Goal: Task Accomplishment & Management: Complete application form

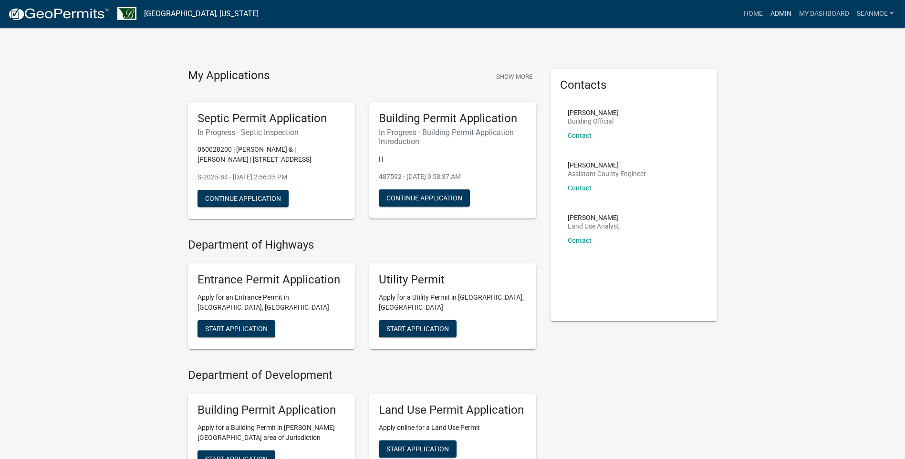
click at [777, 11] on link "Admin" at bounding box center [781, 14] width 29 height 18
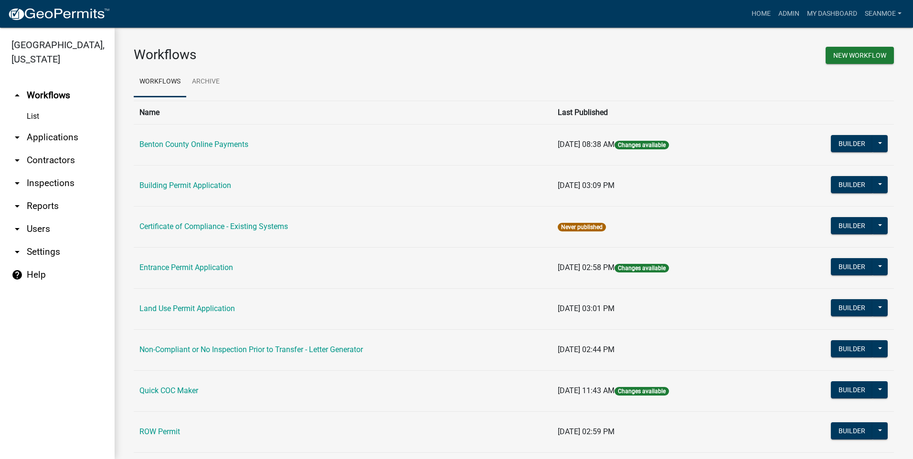
click at [59, 136] on link "arrow_drop_down Applications" at bounding box center [57, 137] width 115 height 23
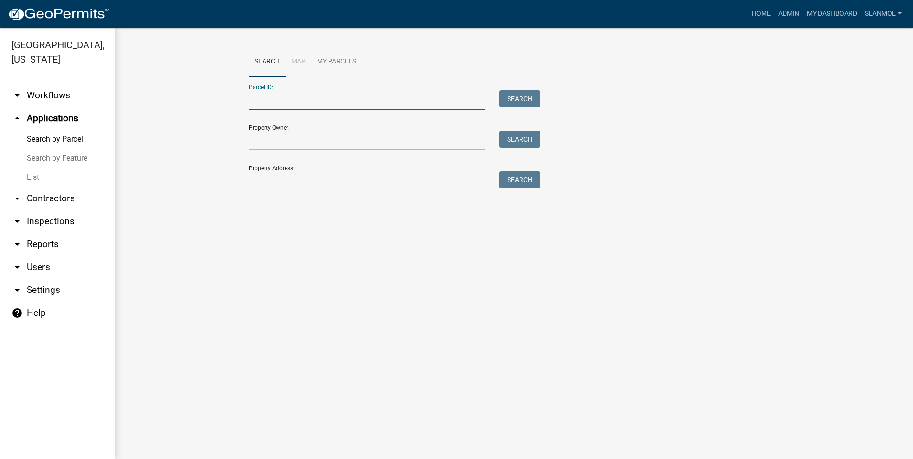
click at [338, 105] on input "Parcel ID:" at bounding box center [367, 100] width 236 height 20
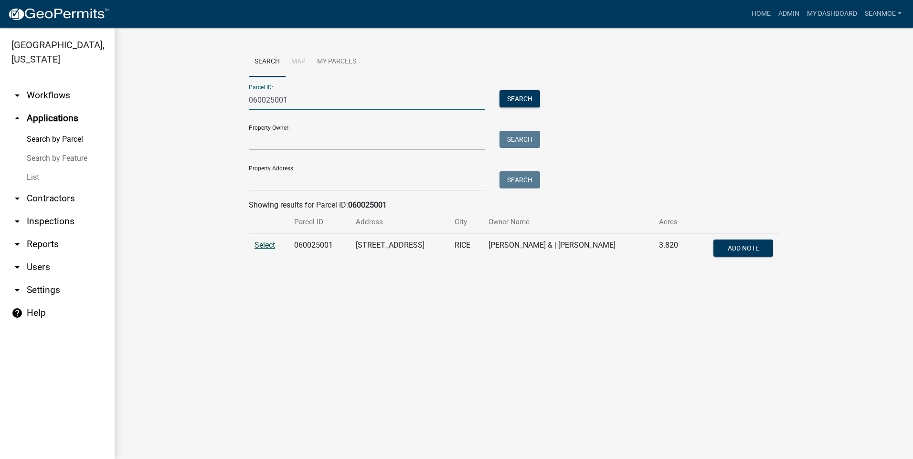
type input "060025001"
click at [268, 245] on span "Select" at bounding box center [264, 245] width 21 height 9
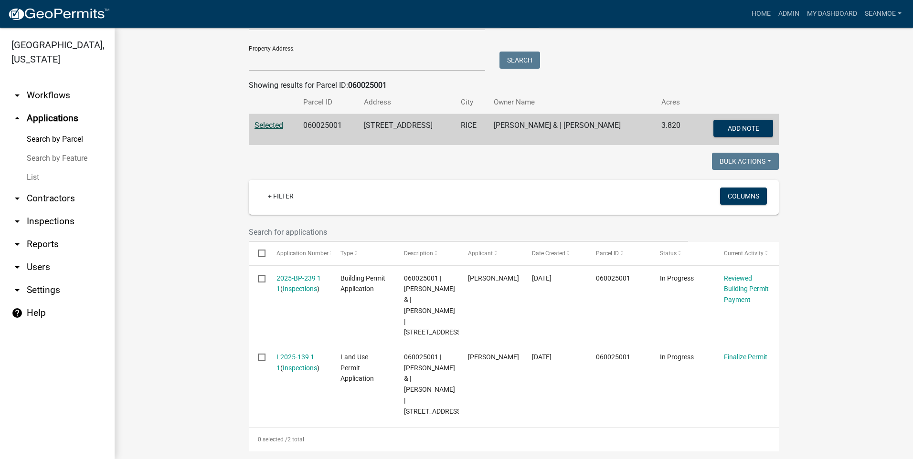
scroll to position [153, 0]
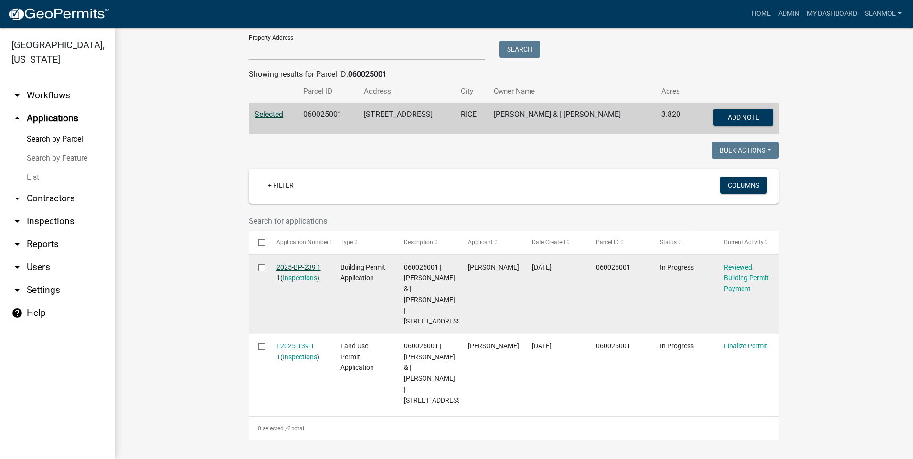
click at [299, 263] on link "2025-BP-239 1 1" at bounding box center [298, 272] width 44 height 19
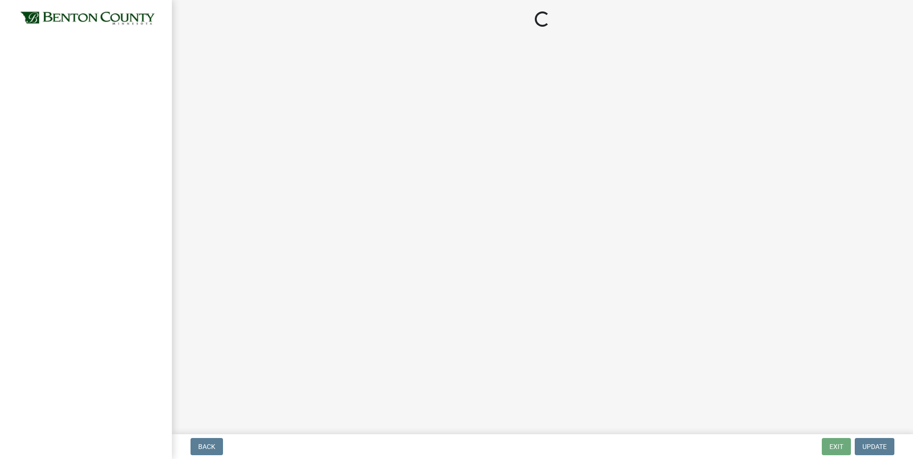
select select "3: 3"
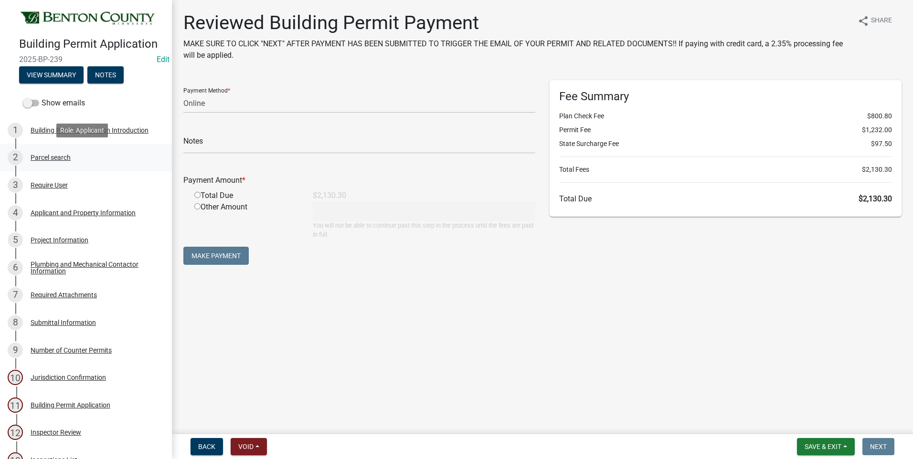
click at [56, 157] on div "Parcel search" at bounding box center [51, 157] width 40 height 7
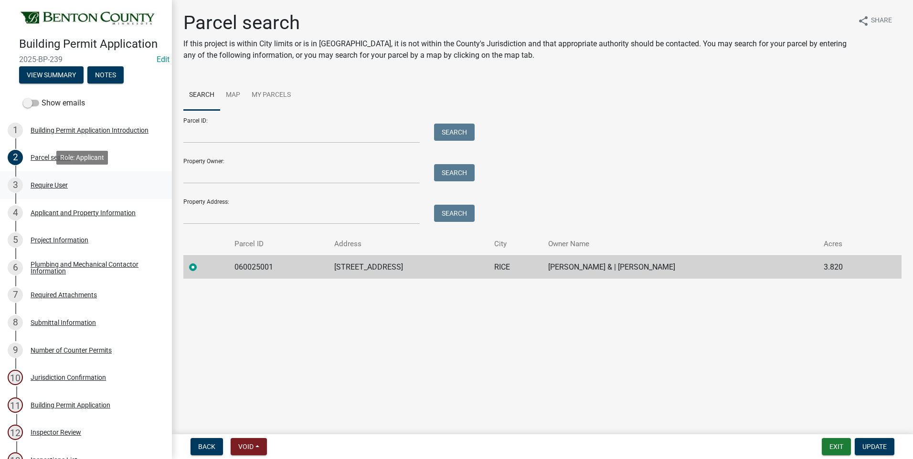
click at [52, 184] on div "Require User" at bounding box center [49, 185] width 37 height 7
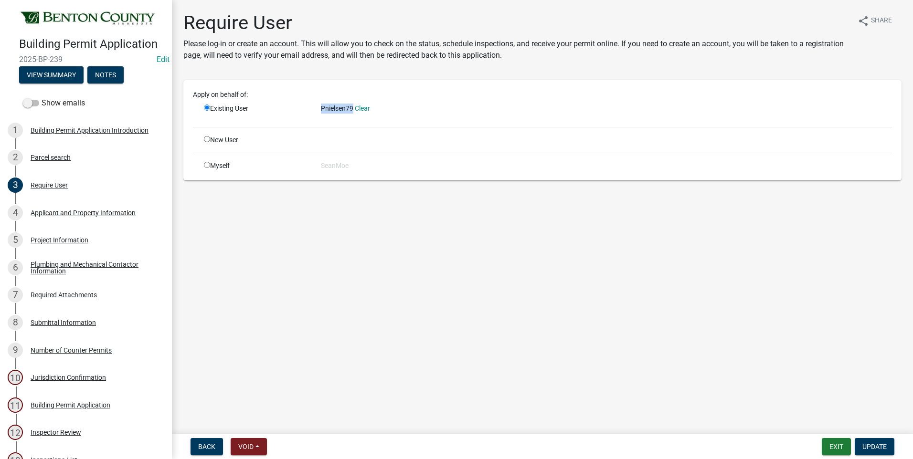
drag, startPoint x: 321, startPoint y: 109, endPoint x: 354, endPoint y: 108, distance: 32.9
click at [354, 108] on div "Pnielsen79 Clear" at bounding box center [606, 109] width 571 height 10
drag, startPoint x: 354, startPoint y: 108, endPoint x: 340, endPoint y: 106, distance: 14.0
copy span "Pnielsen79"
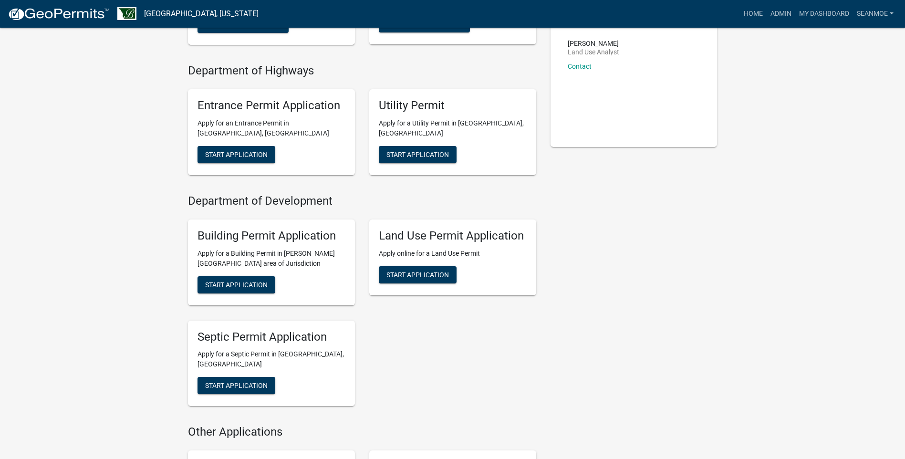
scroll to position [239, 0]
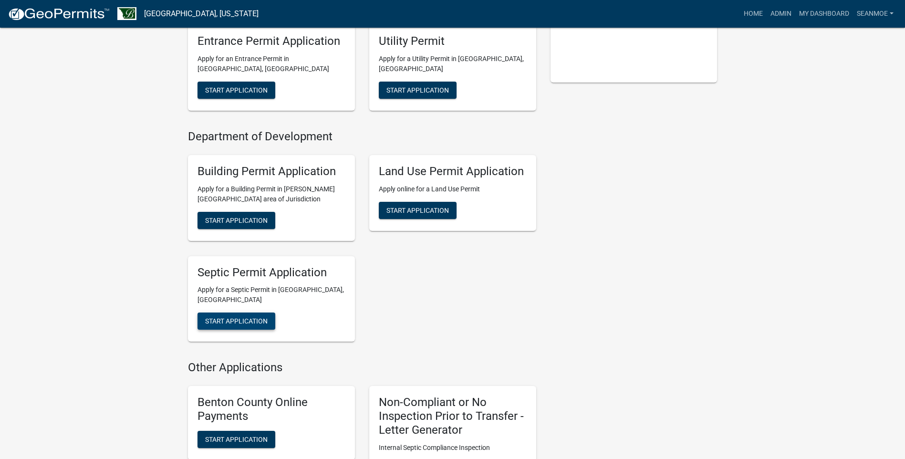
click at [245, 317] on span "Start Application" at bounding box center [236, 321] width 63 height 8
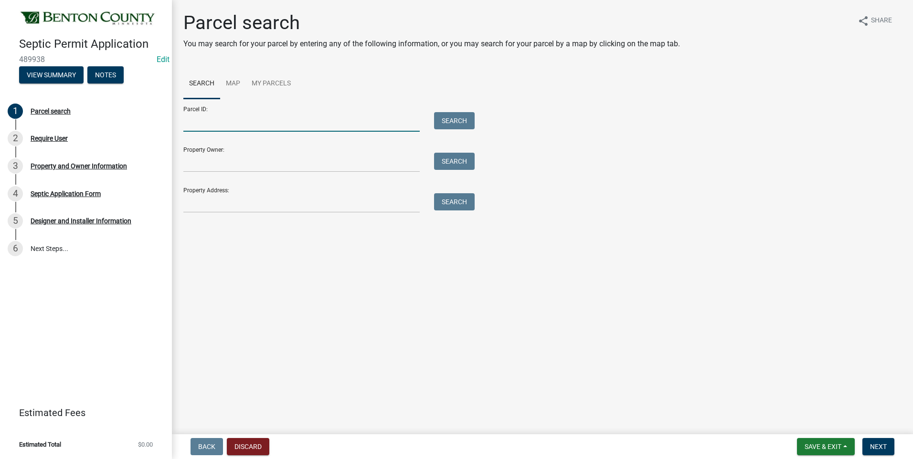
click at [265, 125] on input "Parcel ID:" at bounding box center [301, 122] width 236 height 20
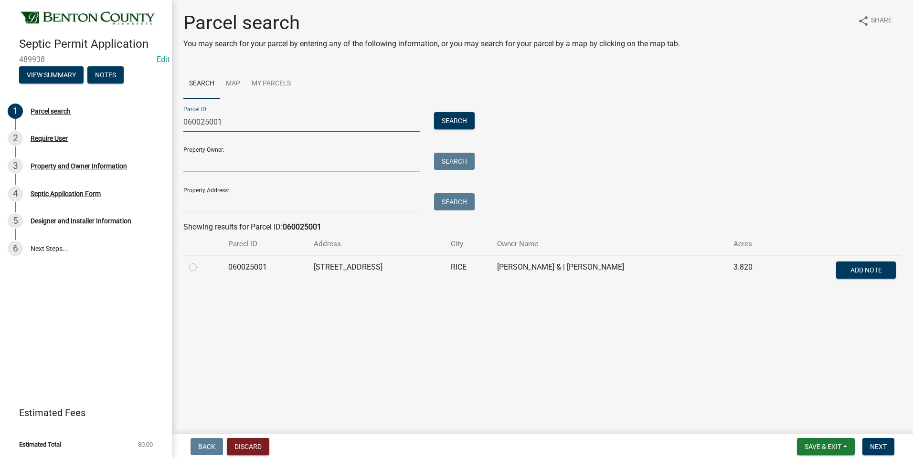
type input "060025001"
click at [200, 262] on label at bounding box center [200, 262] width 0 height 0
click at [200, 267] on input "radio" at bounding box center [203, 265] width 6 height 6
radio input "true"
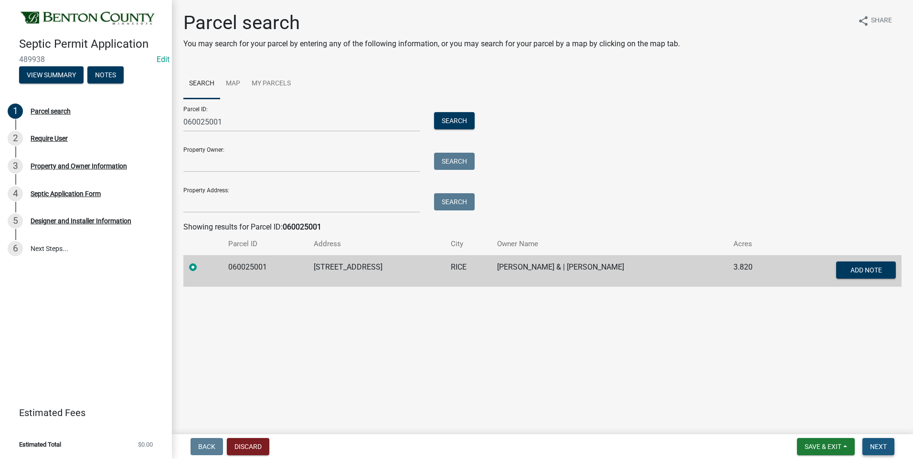
click at [883, 445] on span "Next" at bounding box center [878, 447] width 17 height 8
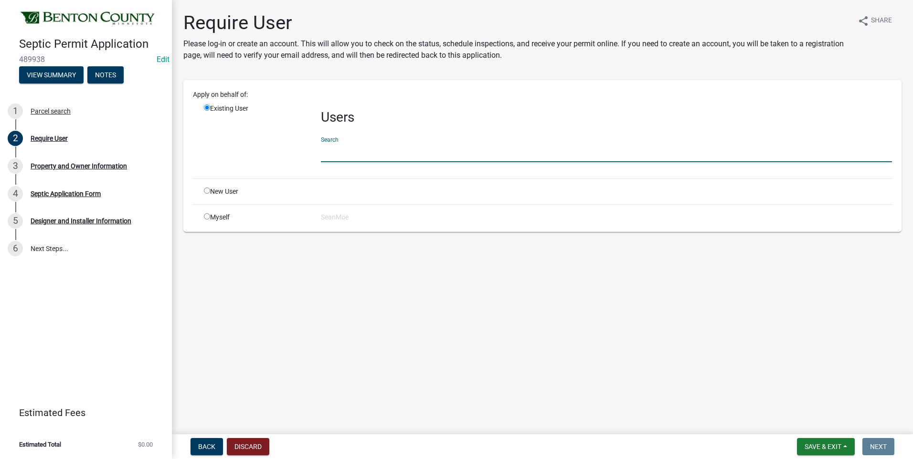
click at [365, 150] on input "text" at bounding box center [606, 153] width 571 height 20
paste input "Pnielsen79"
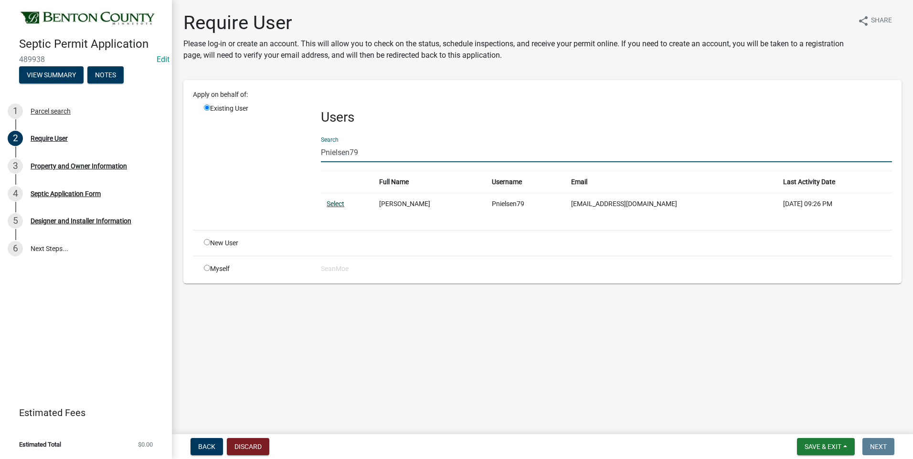
type input "Pnielsen79"
click at [334, 203] on link "Select" at bounding box center [335, 204] width 18 height 8
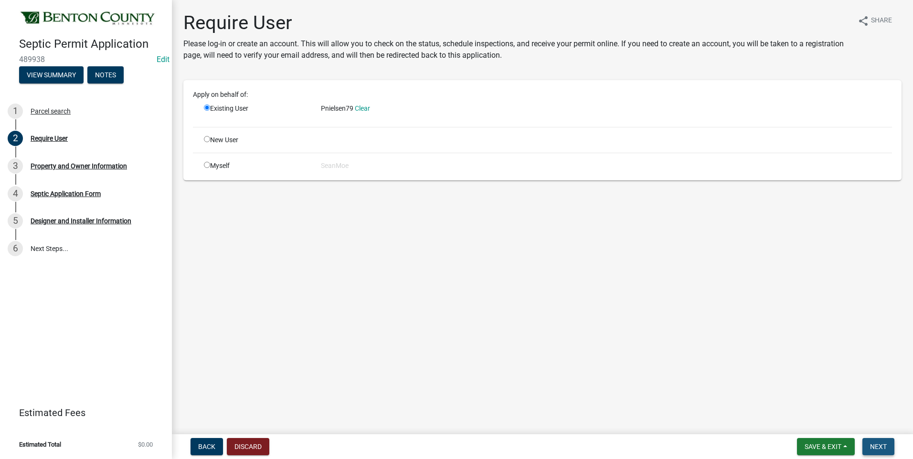
click at [881, 446] on span "Next" at bounding box center [878, 447] width 17 height 8
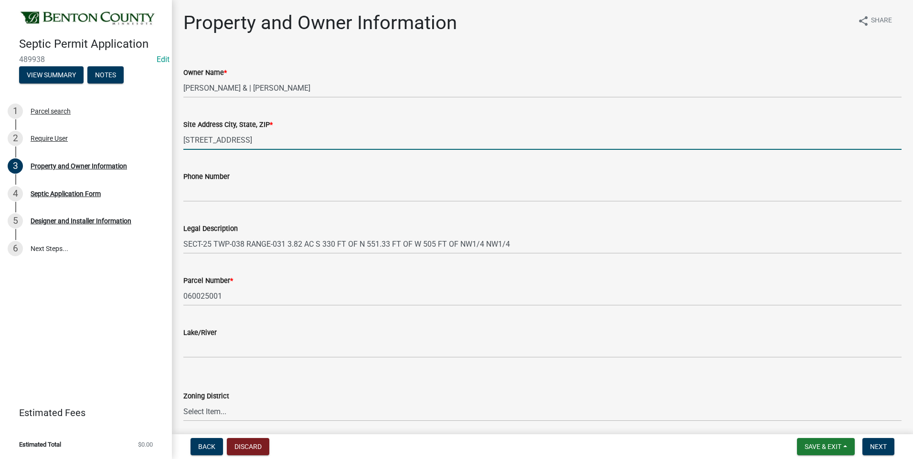
click at [290, 141] on input "[STREET_ADDRESS]" at bounding box center [542, 140] width 718 height 20
type input "[STREET_ADDRESS]"
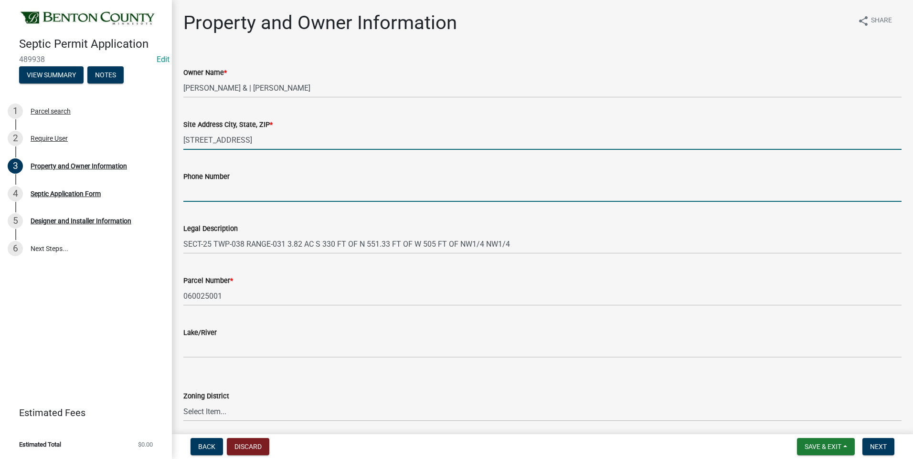
click at [267, 192] on input "Phone Number" at bounding box center [542, 192] width 718 height 20
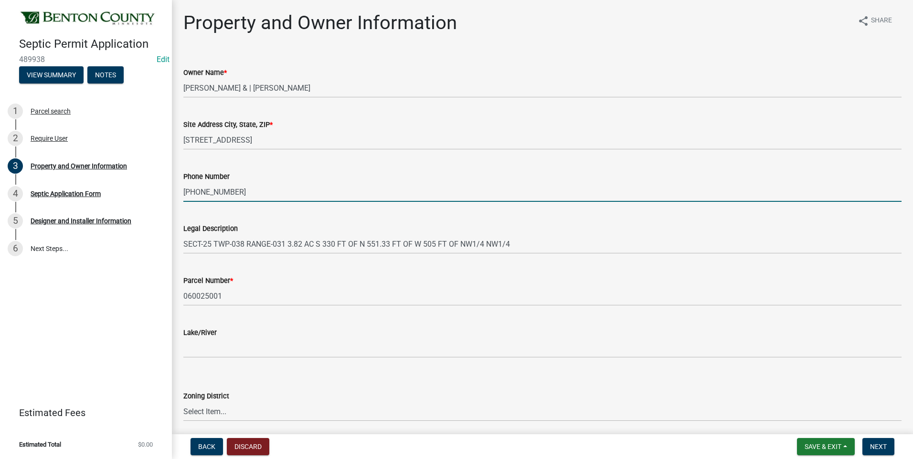
type input "[PHONE_NUMBER]"
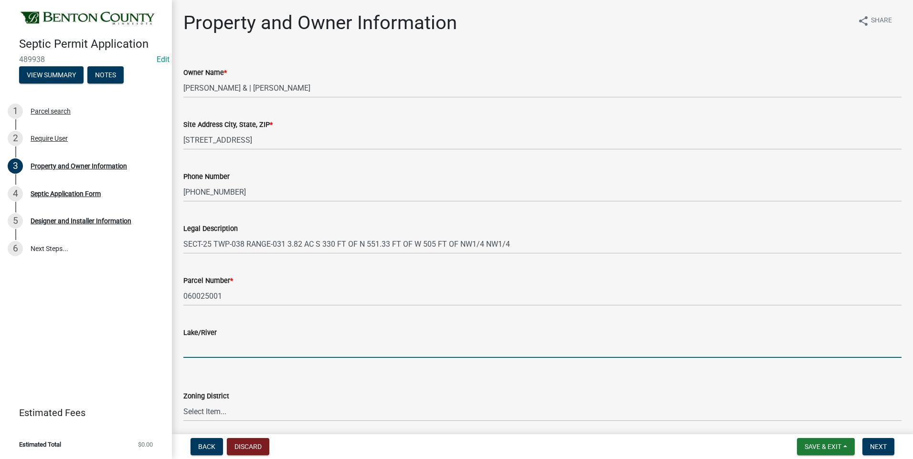
click at [221, 351] on input "Lake/River" at bounding box center [542, 348] width 718 height 20
type input "t"
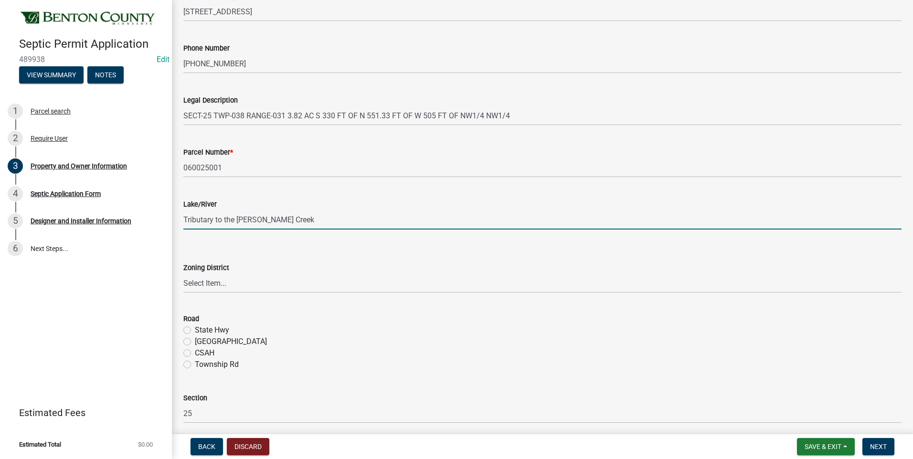
scroll to position [143, 0]
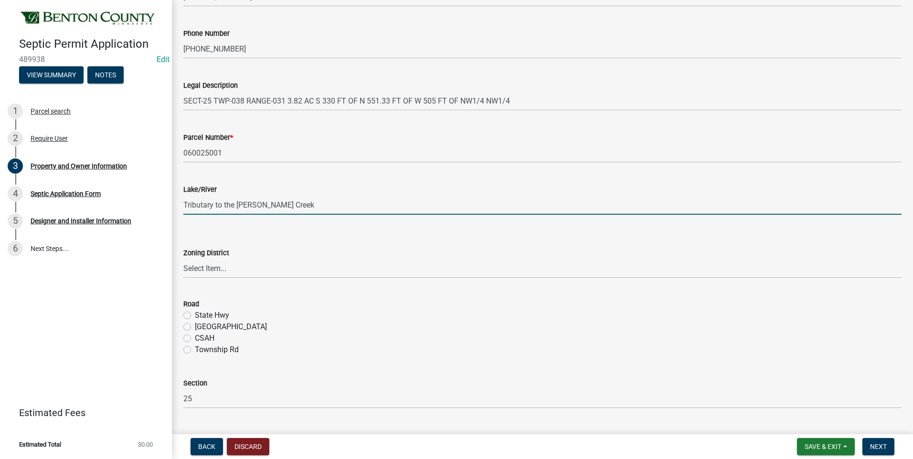
type input "Tributary to the [PERSON_NAME] Creek"
click at [209, 272] on select "Select Item... AG RA RES BUS IND [GEOGRAPHIC_DATA]" at bounding box center [542, 269] width 718 height 20
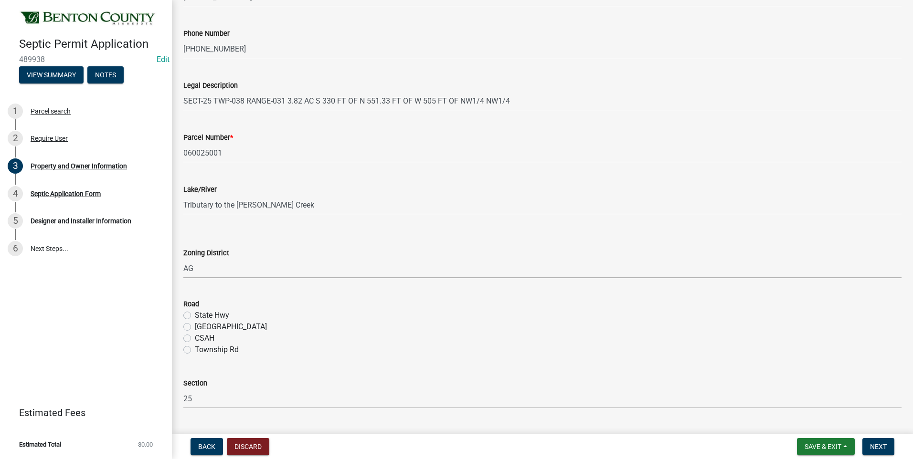
click at [183, 259] on select "Select Item... AG RA RES BUS IND [GEOGRAPHIC_DATA]" at bounding box center [542, 269] width 718 height 20
select select "3dace726-2193-4b77-872b-2fbbc186c502"
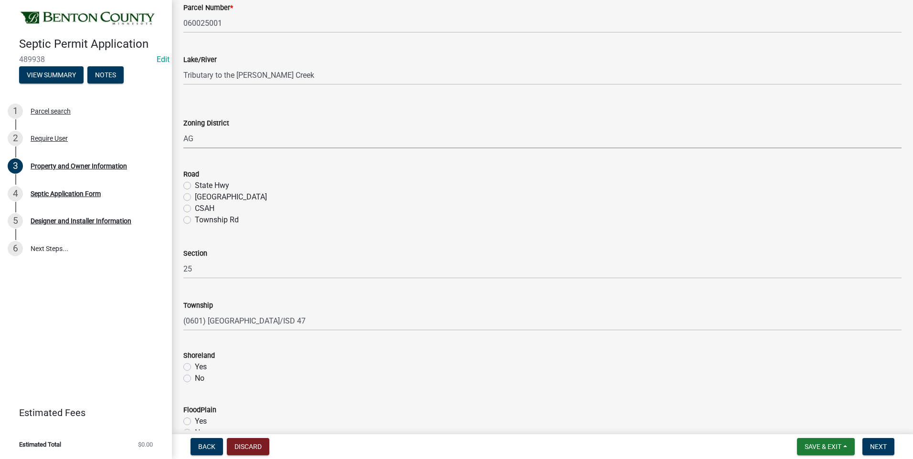
scroll to position [286, 0]
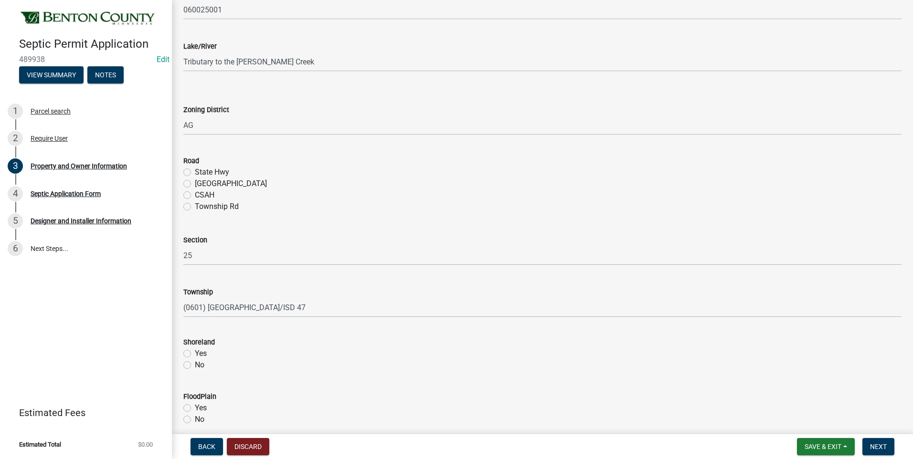
click at [195, 205] on label "Township Rd" at bounding box center [217, 206] width 44 height 11
click at [195, 205] on input "Township Rd" at bounding box center [198, 204] width 6 height 6
radio input "true"
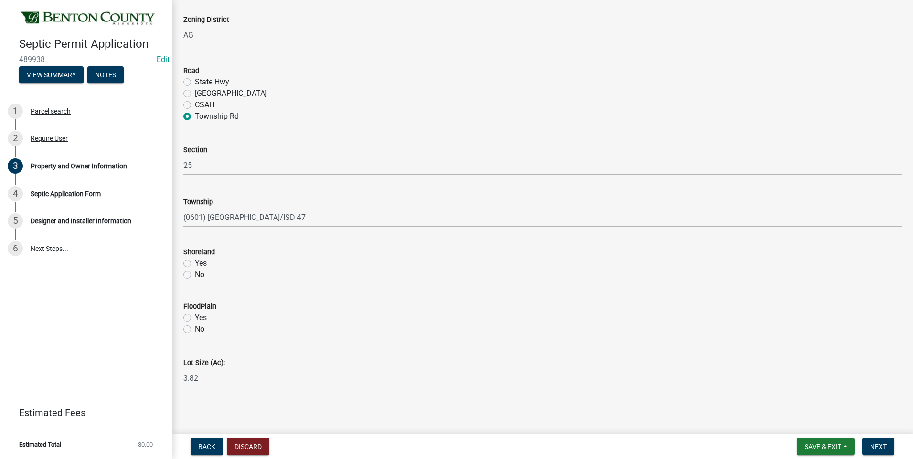
scroll to position [379, 0]
click at [195, 261] on label "Yes" at bounding box center [201, 260] width 12 height 11
click at [195, 261] on input "Yes" at bounding box center [198, 258] width 6 height 6
radio input "true"
click at [195, 325] on label "No" at bounding box center [200, 326] width 10 height 11
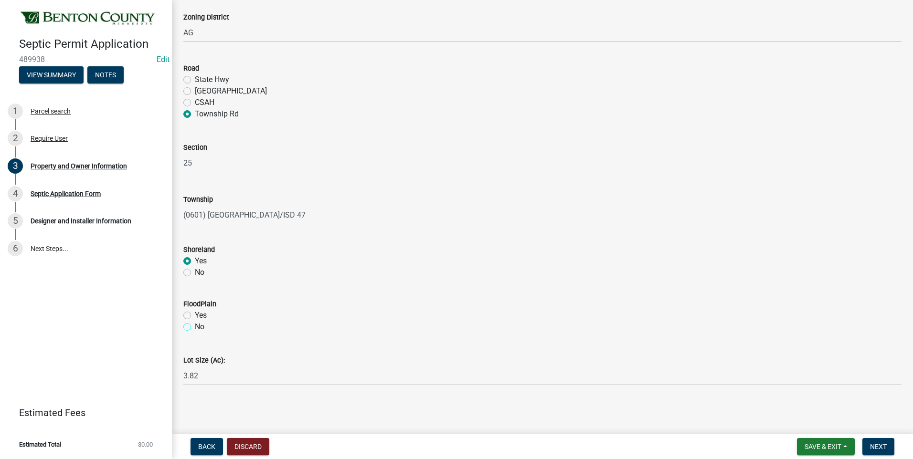
click at [195, 325] on input "No" at bounding box center [198, 324] width 6 height 6
radio input "true"
click at [882, 445] on span "Next" at bounding box center [878, 447] width 17 height 8
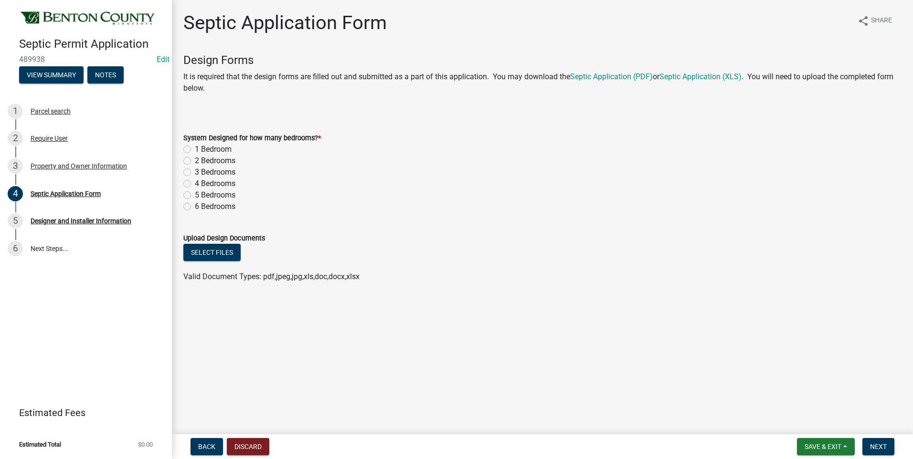
click at [195, 149] on label "1 Bedroom" at bounding box center [213, 149] width 37 height 11
click at [195, 149] on input "1 Bedroom" at bounding box center [198, 147] width 6 height 6
radio input "true"
click at [873, 447] on span "Next" at bounding box center [878, 447] width 17 height 8
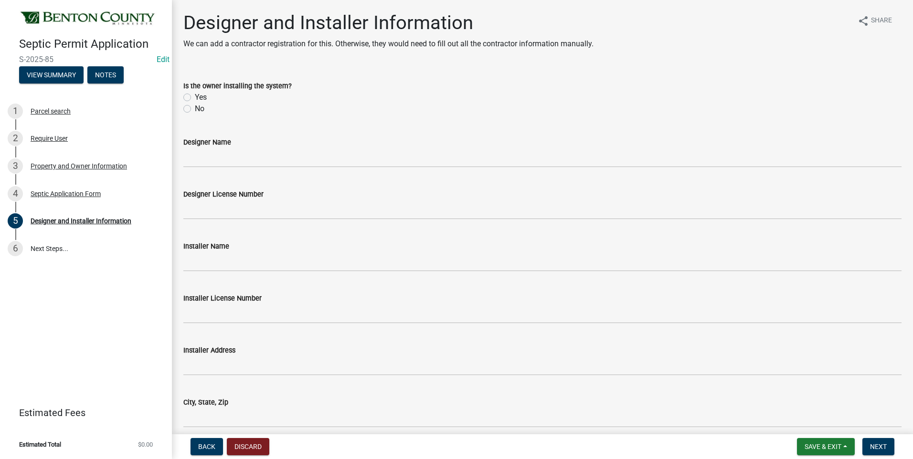
click at [195, 109] on label "No" at bounding box center [200, 108] width 10 height 11
click at [195, 109] on input "No" at bounding box center [198, 106] width 6 height 6
radio input "true"
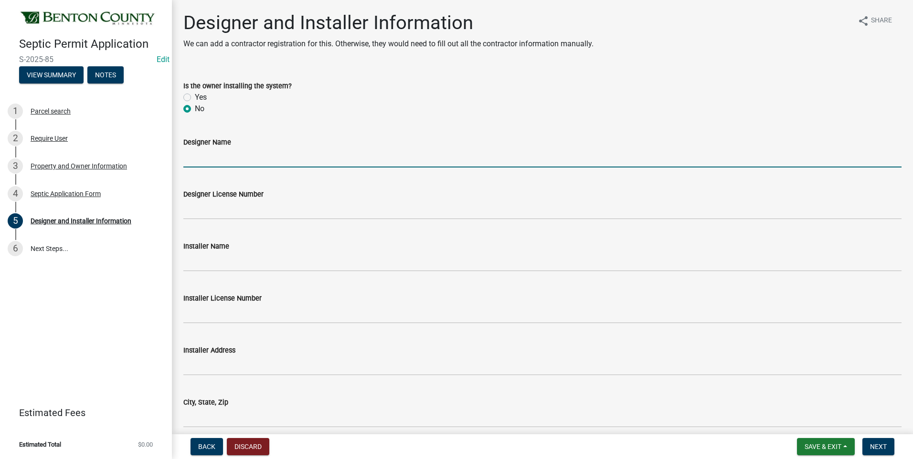
click at [247, 159] on input "Designer Name" at bounding box center [542, 158] width 718 height 20
type input "Ark Septic - [PERSON_NAME]"
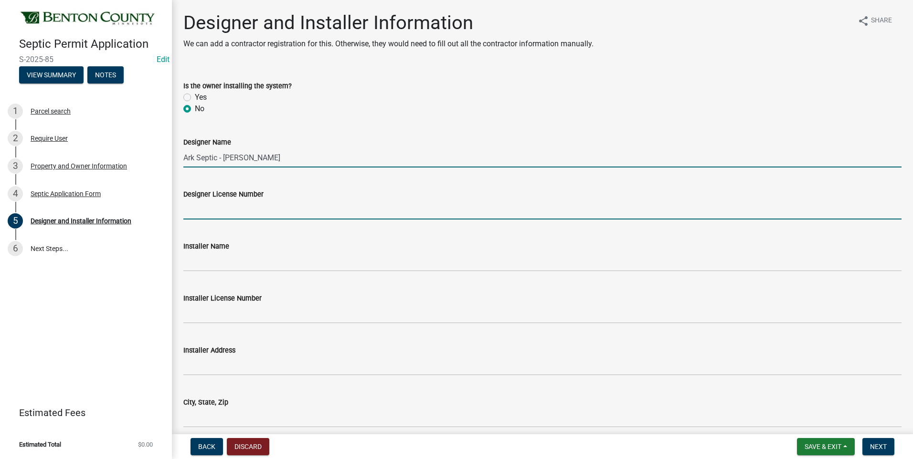
click at [236, 212] on input "Designer License Number" at bounding box center [542, 210] width 718 height 20
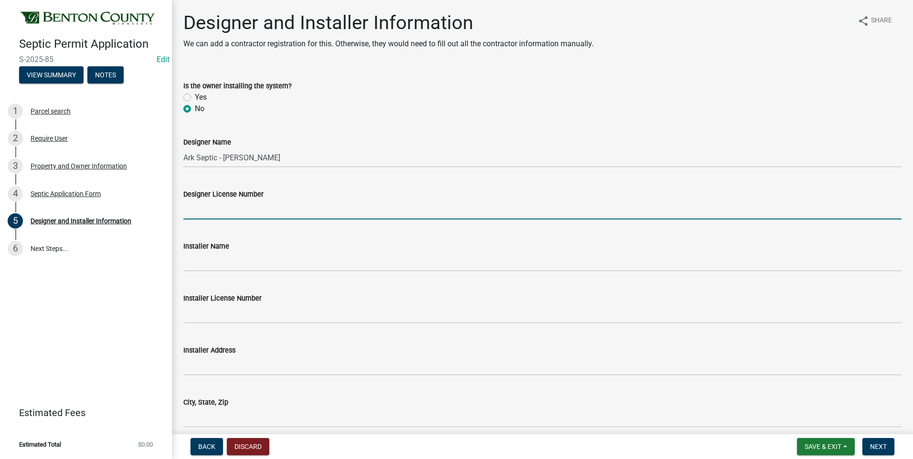
type input "3974"
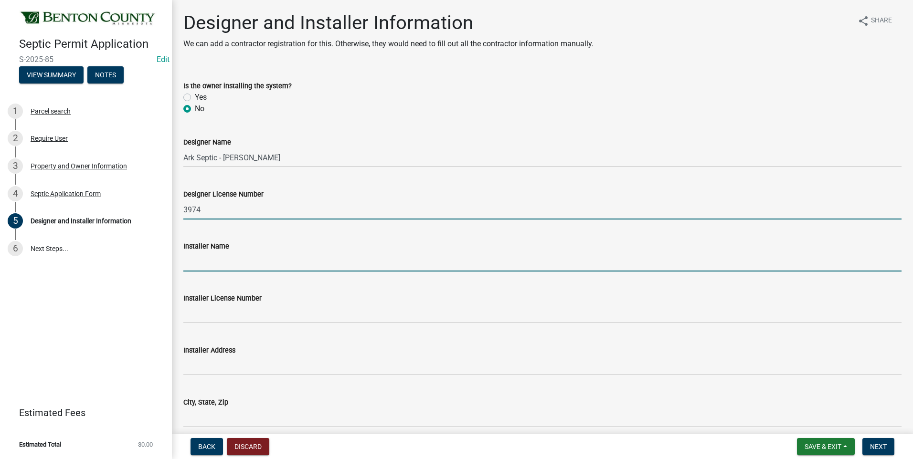
click at [224, 265] on input "Installer Name" at bounding box center [542, 262] width 718 height 20
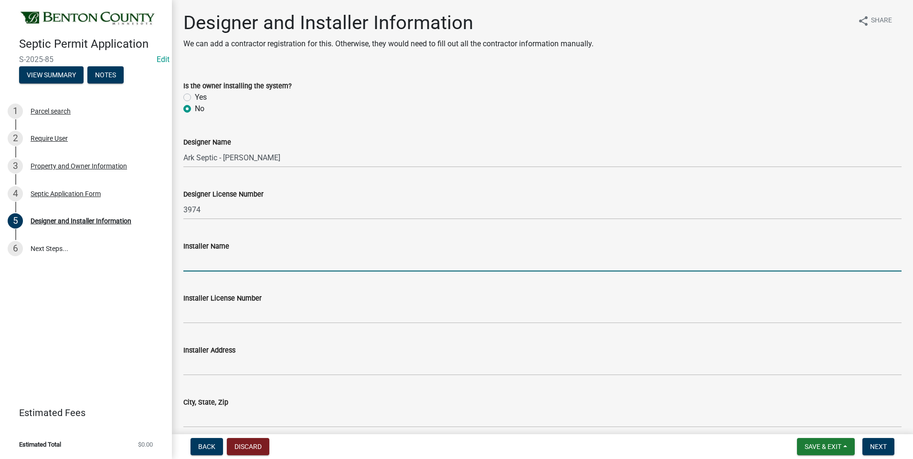
type input "[PERSON_NAME] Construction - [PERSON_NAME]"
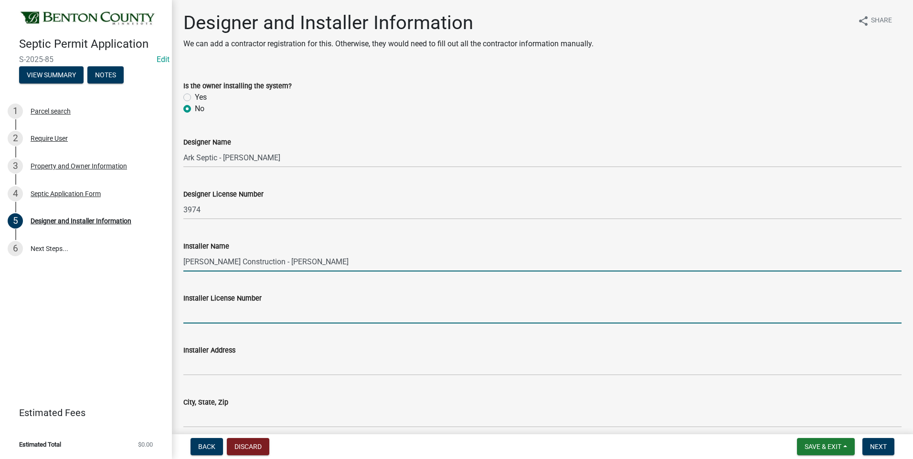
click at [221, 315] on input "Installer License Number" at bounding box center [542, 314] width 718 height 20
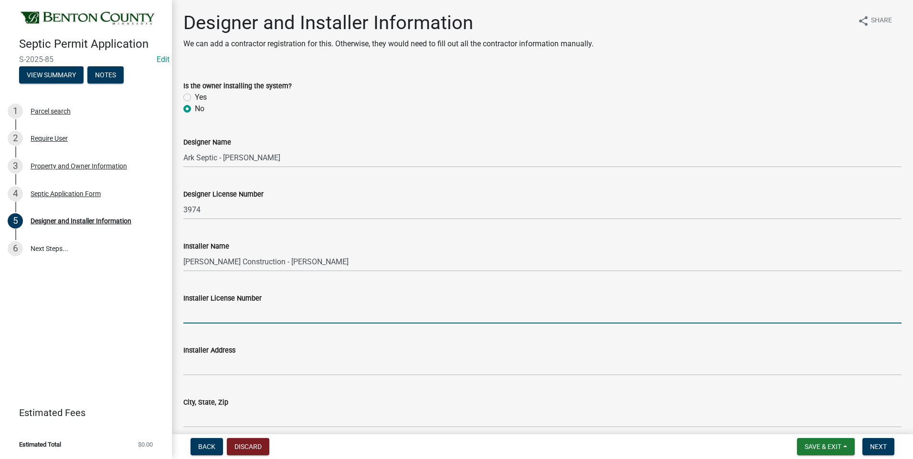
type input "3341"
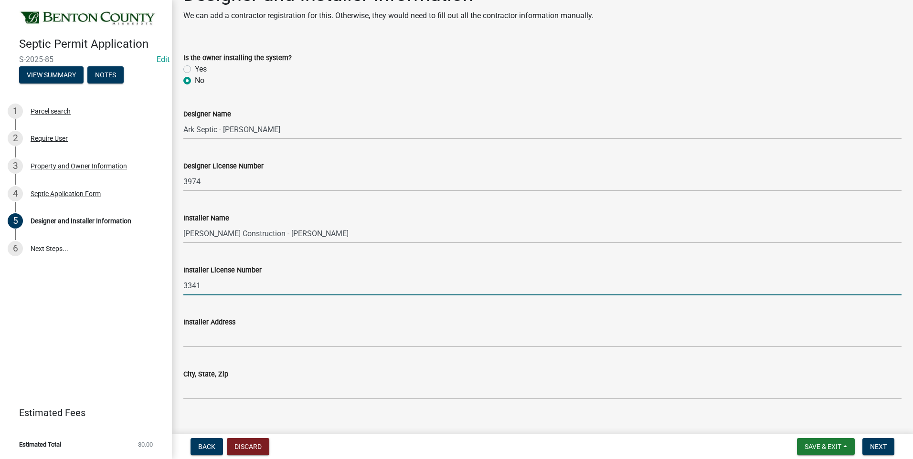
scroll to position [42, 0]
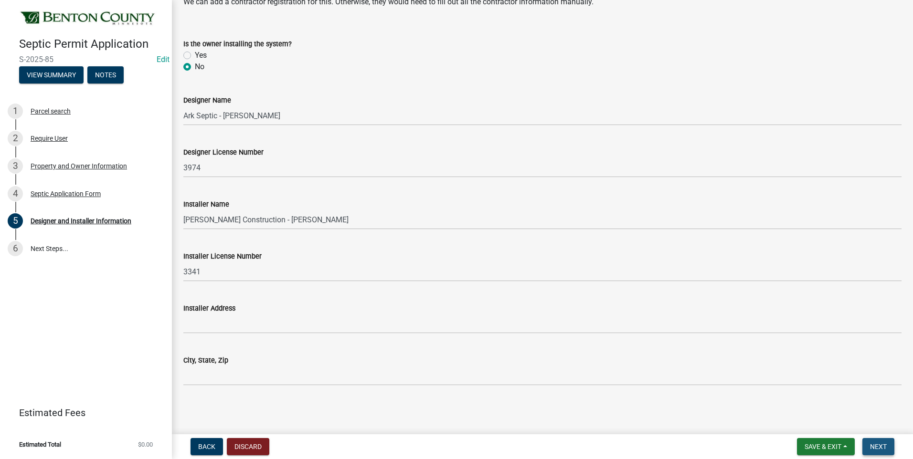
click at [877, 450] on span "Next" at bounding box center [878, 447] width 17 height 8
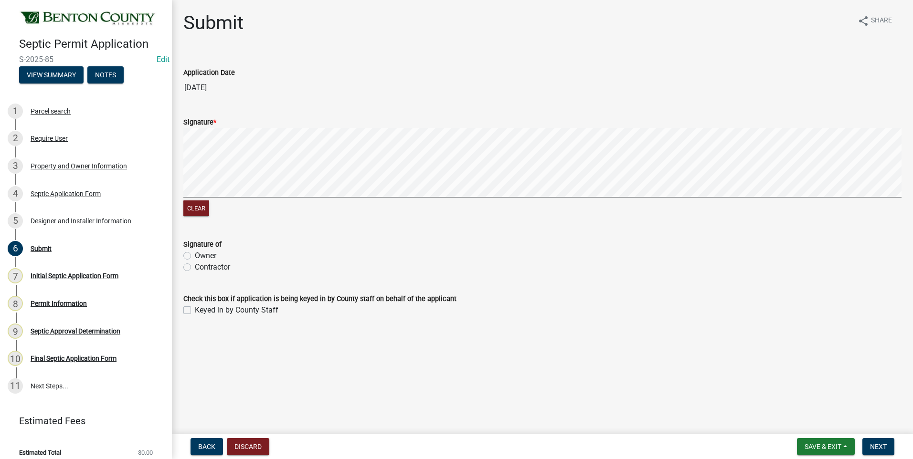
click at [195, 267] on label "Contractor" at bounding box center [212, 267] width 35 height 11
click at [195, 267] on input "Contractor" at bounding box center [198, 265] width 6 height 6
radio input "true"
click at [266, 203] on div "Clear" at bounding box center [542, 173] width 718 height 91
click at [875, 443] on span "Next" at bounding box center [878, 447] width 17 height 8
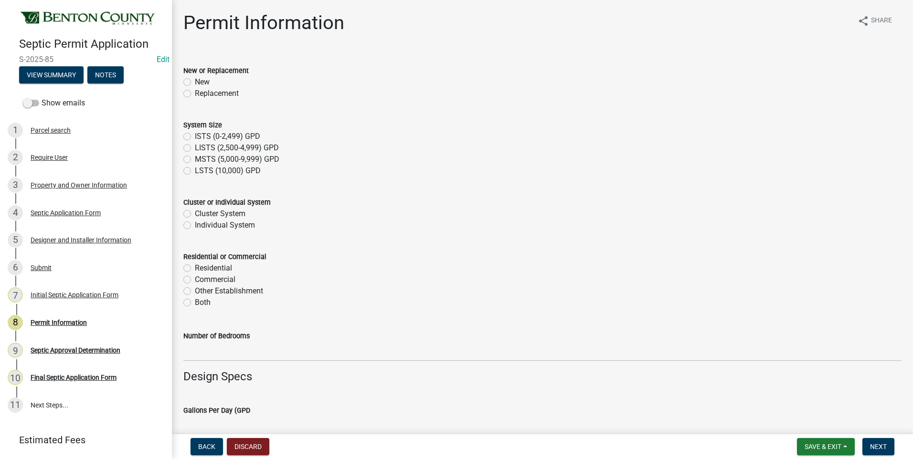
click at [195, 82] on label "New" at bounding box center [202, 81] width 15 height 11
click at [195, 82] on input "New" at bounding box center [198, 79] width 6 height 6
radio input "true"
click at [195, 136] on label "ISTS (0-2,499) GPD" at bounding box center [227, 136] width 65 height 11
click at [195, 136] on input "ISTS (0-2,499) GPD" at bounding box center [198, 134] width 6 height 6
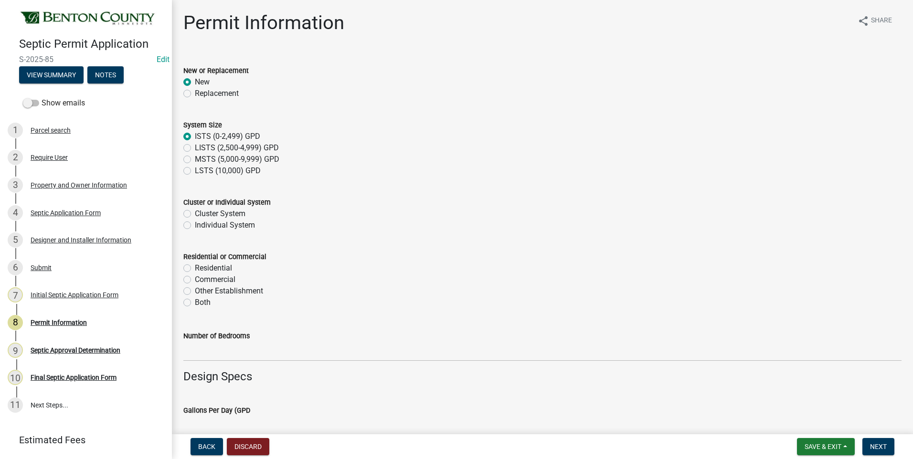
radio input "true"
click at [195, 225] on label "Individual System" at bounding box center [225, 225] width 60 height 11
click at [195, 225] on input "Individual System" at bounding box center [198, 223] width 6 height 6
radio input "true"
click at [195, 291] on label "Other Establishment" at bounding box center [229, 290] width 68 height 11
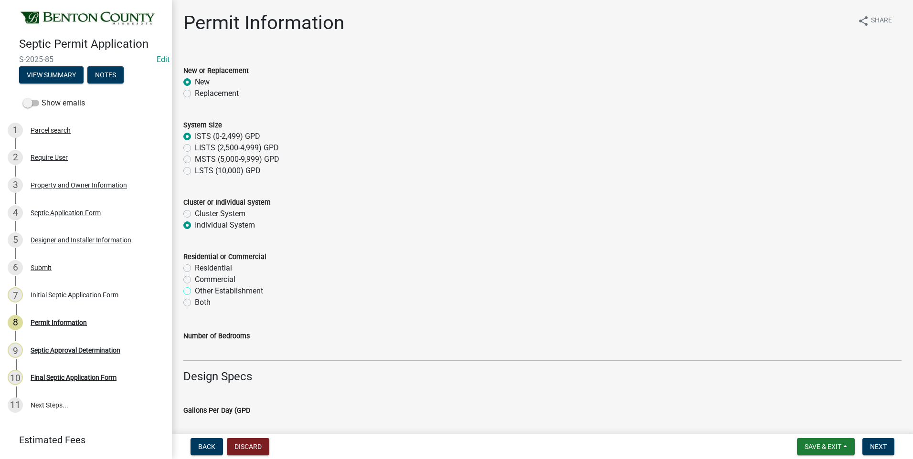
click at [195, 291] on input "Other Establishment" at bounding box center [198, 288] width 6 height 6
radio input "true"
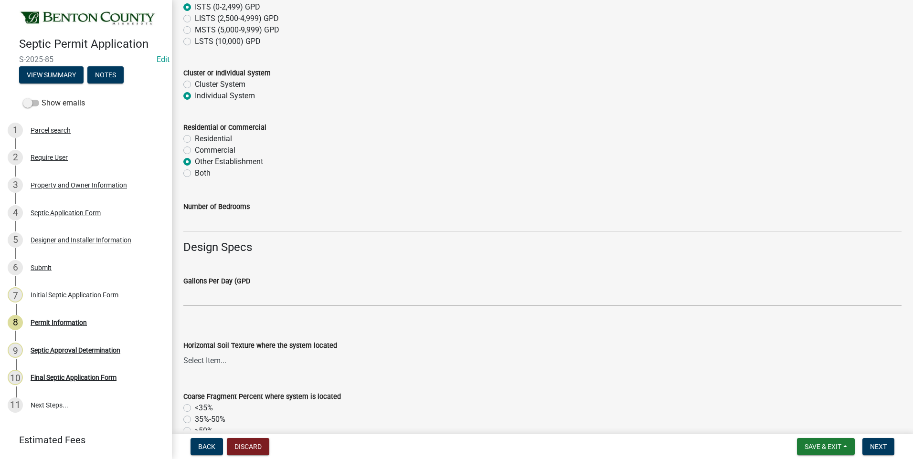
scroll to position [191, 0]
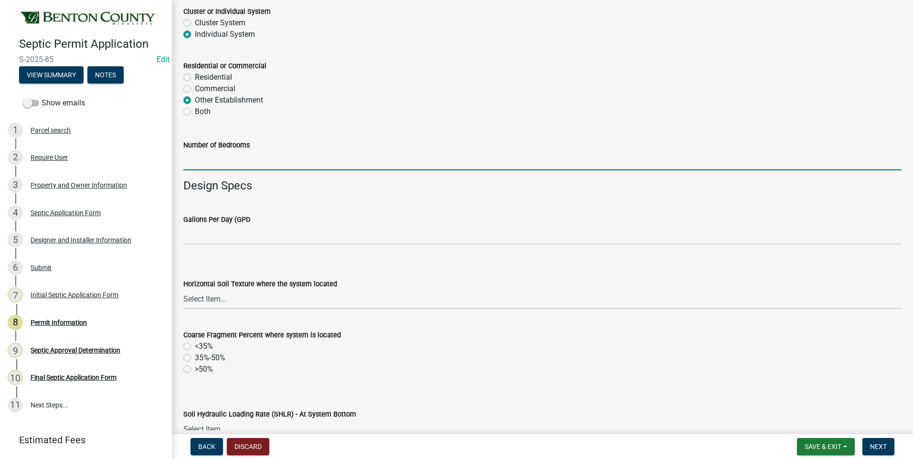
click at [262, 161] on input "text" at bounding box center [542, 161] width 718 height 20
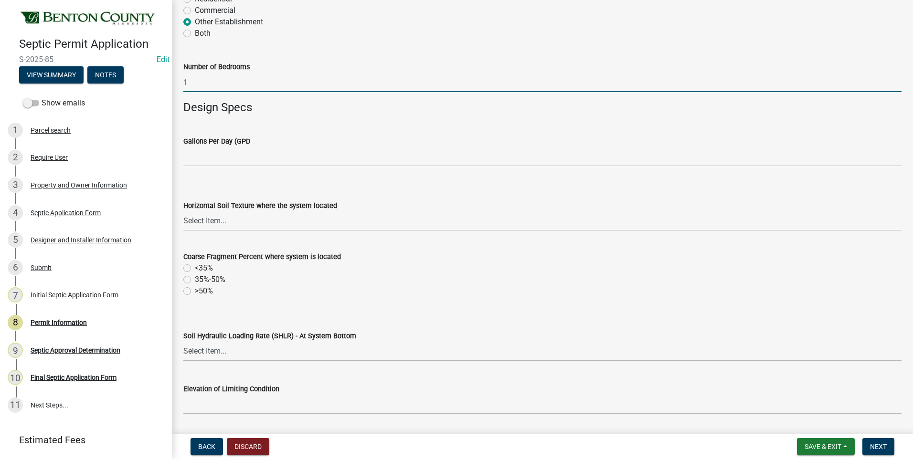
scroll to position [286, 0]
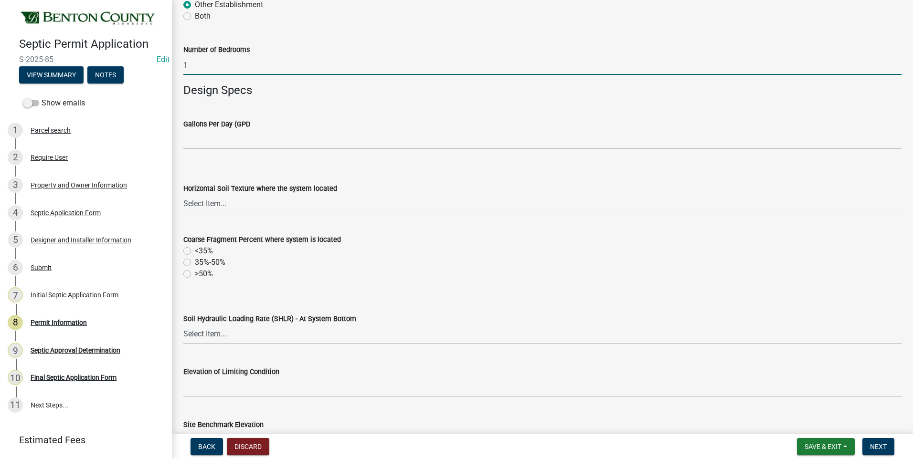
type input "1"
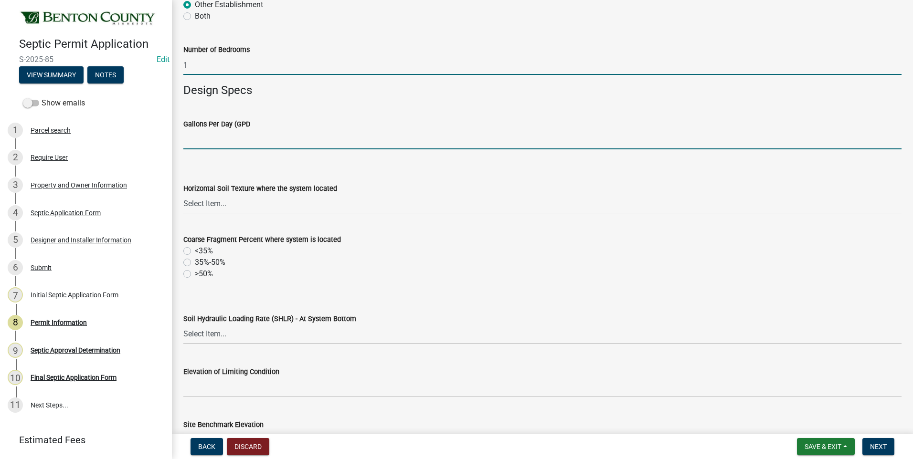
click at [273, 142] on input "text" at bounding box center [542, 140] width 718 height 20
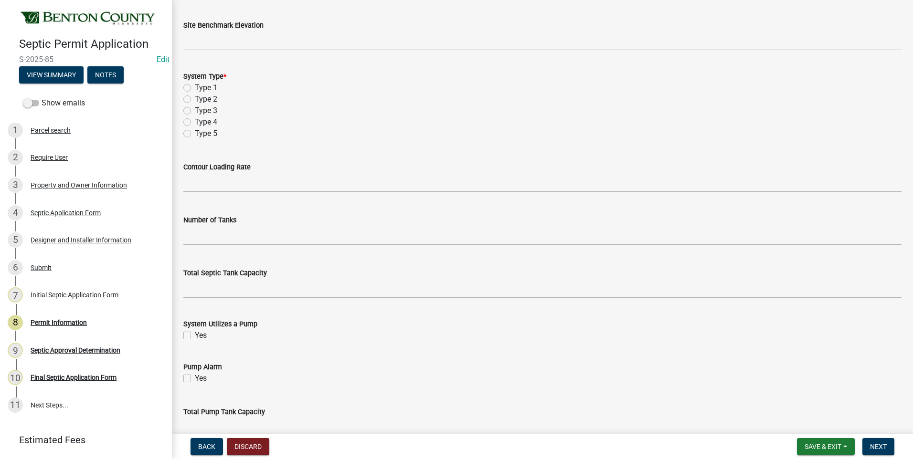
scroll to position [716, 0]
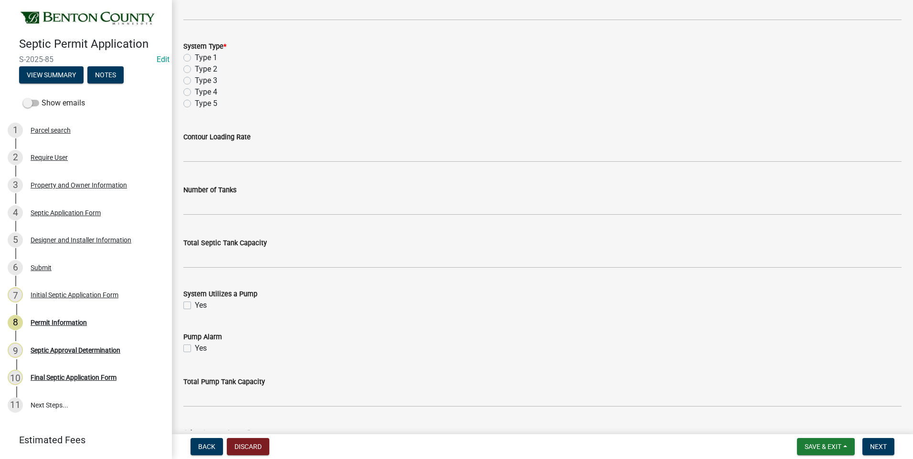
type input "285"
click at [195, 69] on label "Type 2" at bounding box center [206, 68] width 22 height 11
click at [195, 69] on input "Type 2" at bounding box center [198, 66] width 6 height 6
radio input "true"
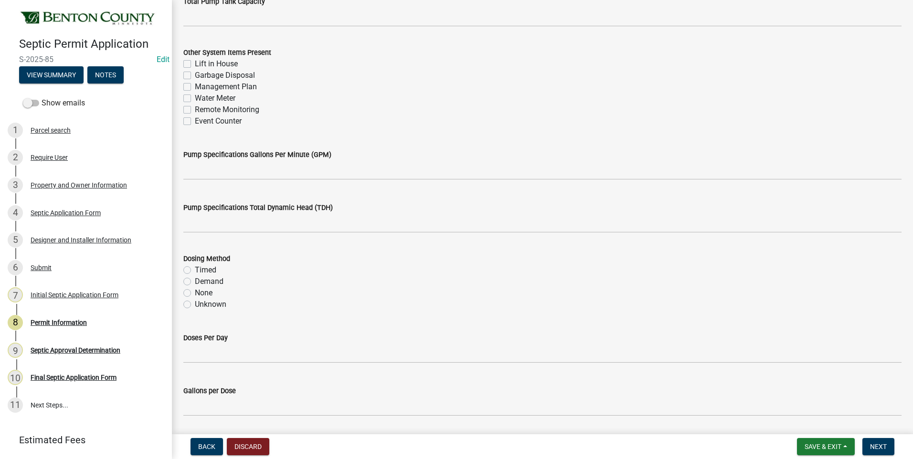
scroll to position [1098, 0]
click at [195, 86] on label "Management Plan" at bounding box center [226, 85] width 62 height 11
click at [195, 86] on input "Management Plan" at bounding box center [198, 83] width 6 height 6
checkbox input "true"
checkbox input "false"
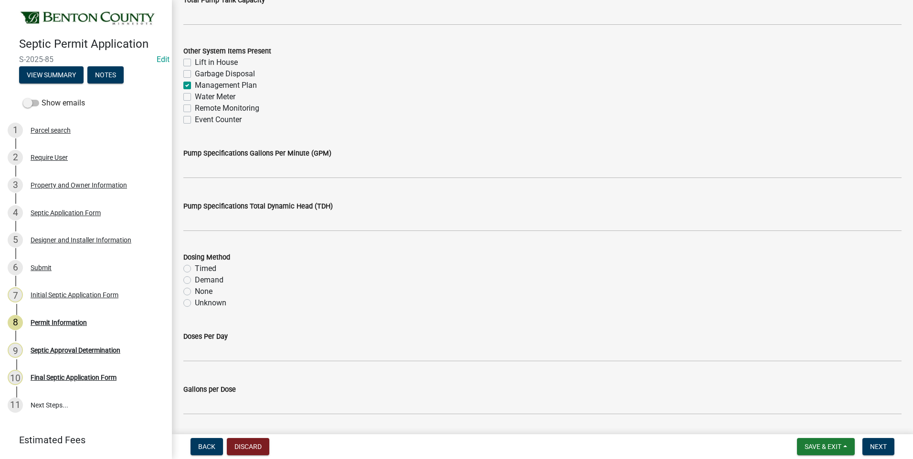
checkbox input "false"
checkbox input "true"
checkbox input "false"
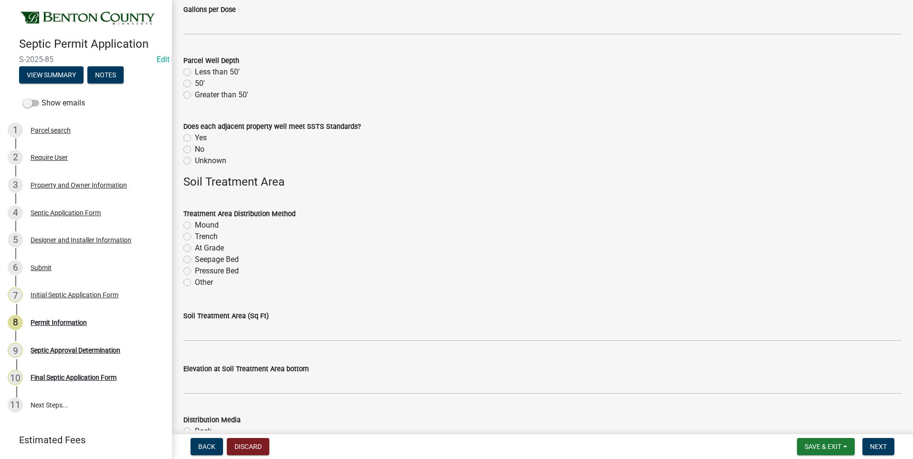
scroll to position [1480, 0]
click at [195, 93] on label "Greater than 50'" at bounding box center [221, 92] width 53 height 11
click at [195, 93] on input "Greater than 50'" at bounding box center [198, 90] width 6 height 6
radio input "true"
click at [195, 160] on label "Unknown" at bounding box center [210, 158] width 31 height 11
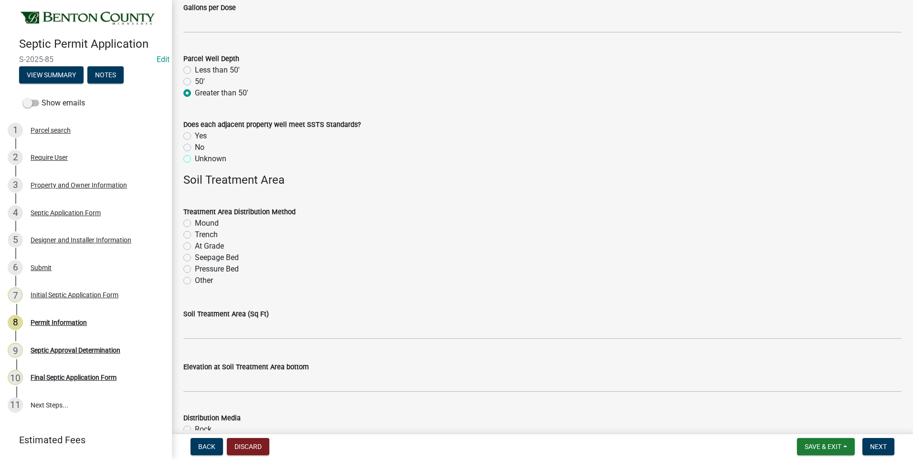
click at [195, 159] on input "Unknown" at bounding box center [198, 156] width 6 height 6
radio input "true"
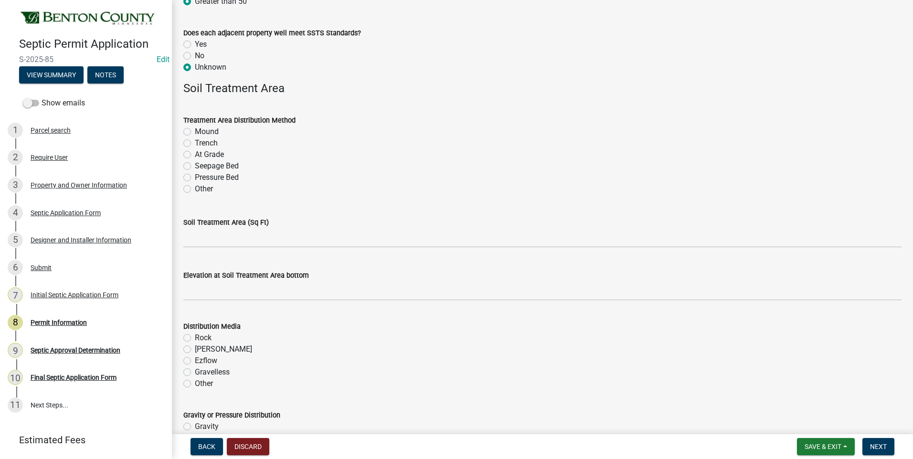
scroll to position [1575, 0]
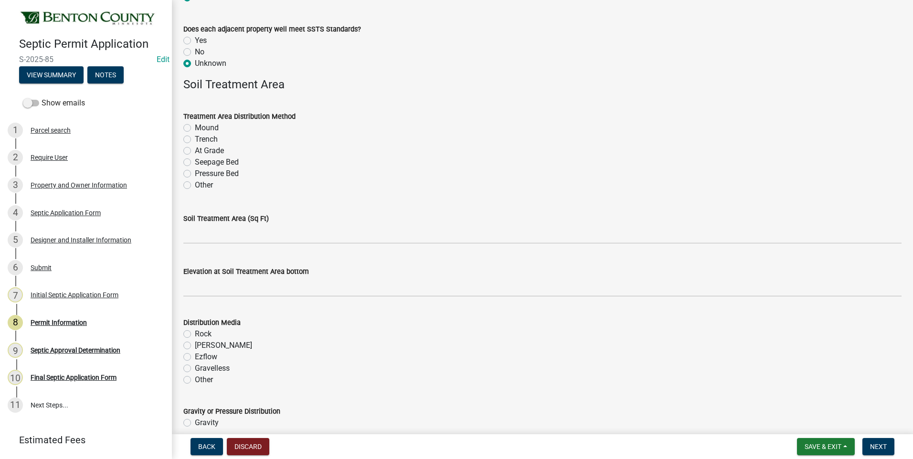
click at [195, 186] on label "Other" at bounding box center [204, 184] width 18 height 11
click at [195, 186] on input "Other" at bounding box center [198, 182] width 6 height 6
radio input "true"
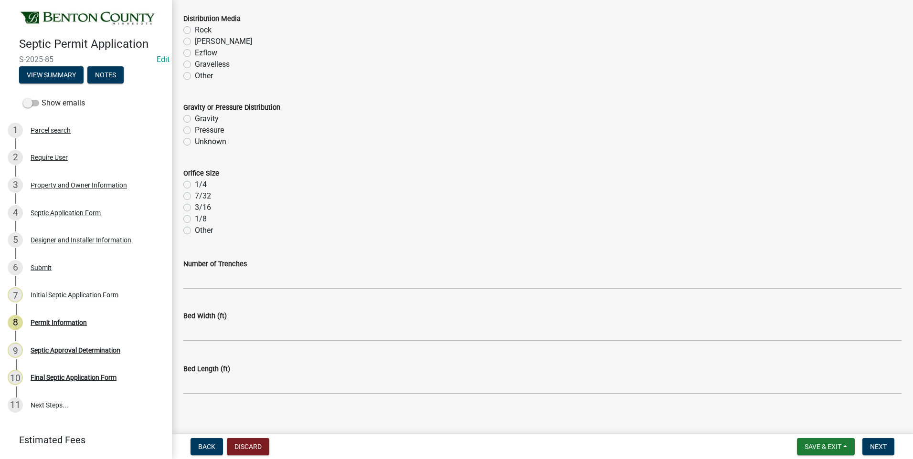
scroll to position [1889, 0]
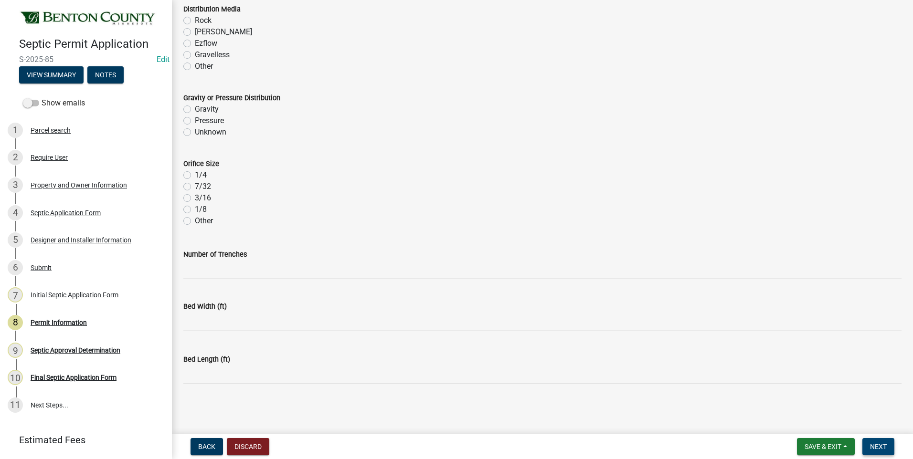
click at [880, 449] on span "Next" at bounding box center [878, 447] width 17 height 8
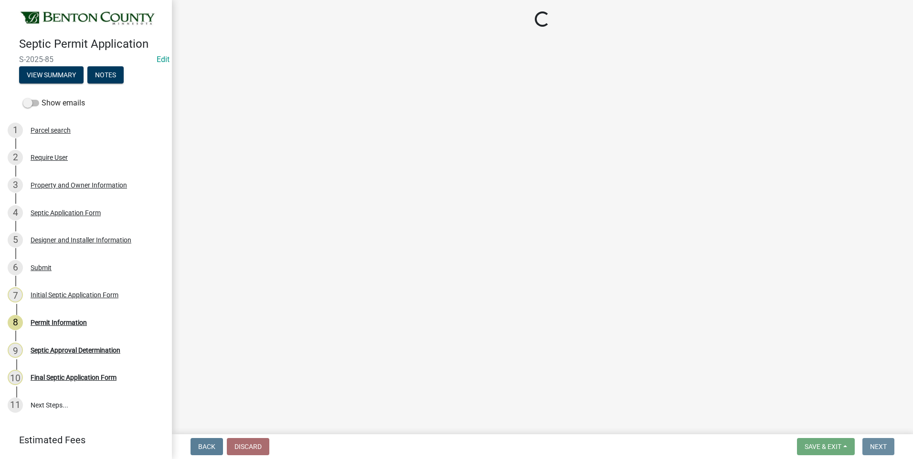
scroll to position [0, 0]
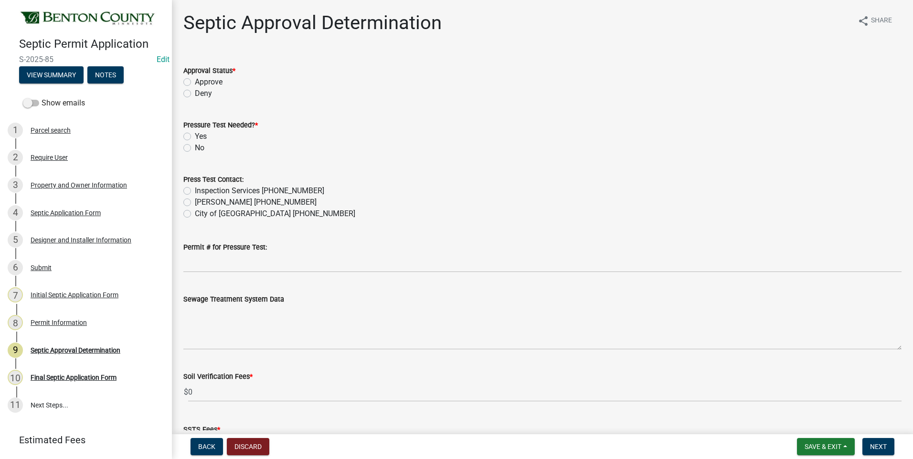
click at [195, 80] on label "Approve" at bounding box center [209, 81] width 28 height 11
click at [195, 80] on input "Approve" at bounding box center [198, 79] width 6 height 6
radio input "true"
click at [195, 135] on label "Yes" at bounding box center [201, 136] width 12 height 11
click at [195, 135] on input "Yes" at bounding box center [198, 134] width 6 height 6
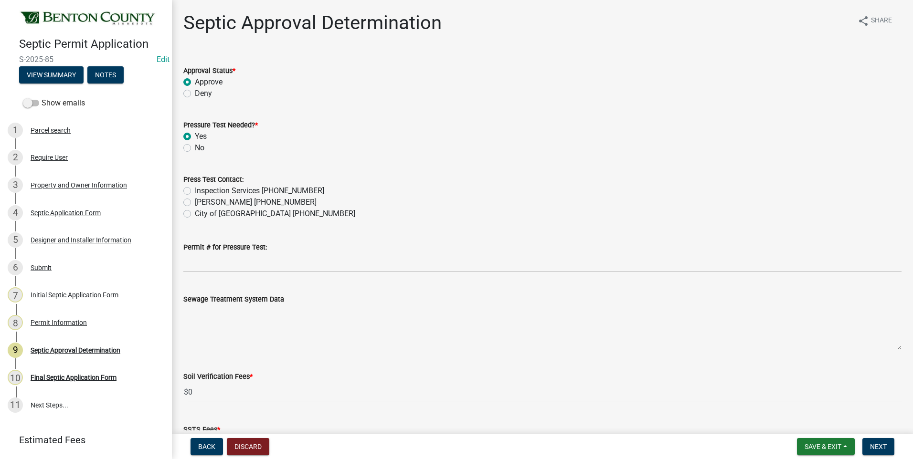
radio input "true"
click at [195, 189] on label "Inspection Services [PHONE_NUMBER]" at bounding box center [259, 190] width 129 height 11
click at [195, 189] on input "Inspection Services [PHONE_NUMBER]" at bounding box center [198, 188] width 6 height 6
radio input "true"
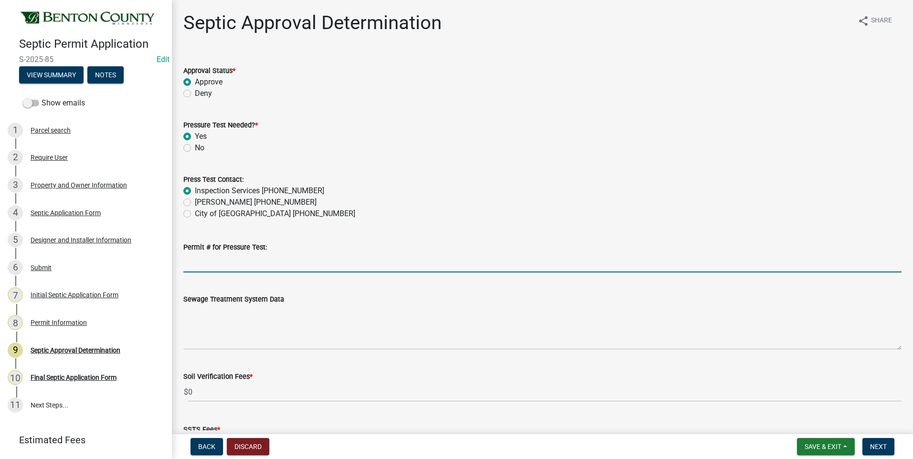
click at [247, 264] on input "Permit # for Pressure Test:" at bounding box center [542, 263] width 718 height 20
type input "2025-BP-239"
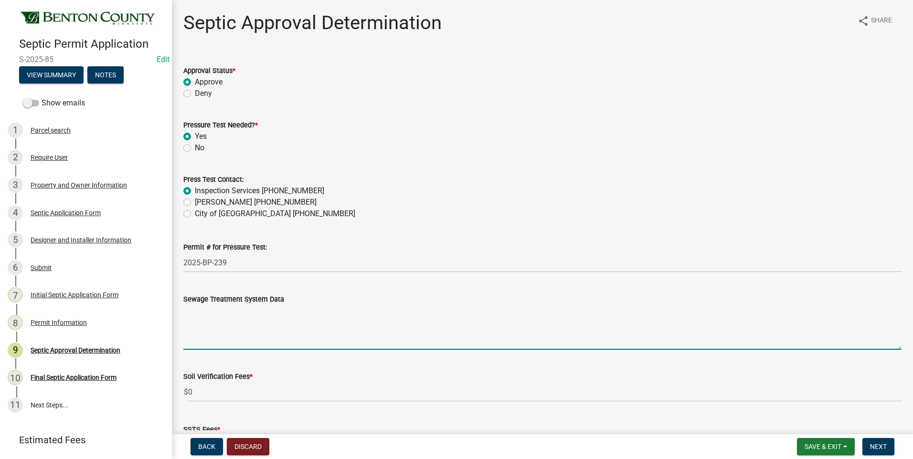
click at [260, 324] on textarea "Sewage Treatment System Data" at bounding box center [542, 327] width 718 height 45
paste textarea "Installation of a 1500 gal holding tank for low volume use for a place of busin…"
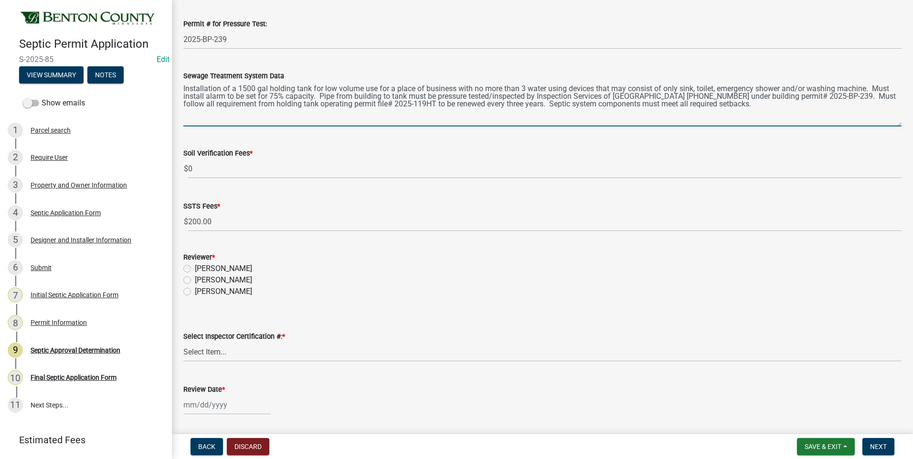
scroll to position [239, 0]
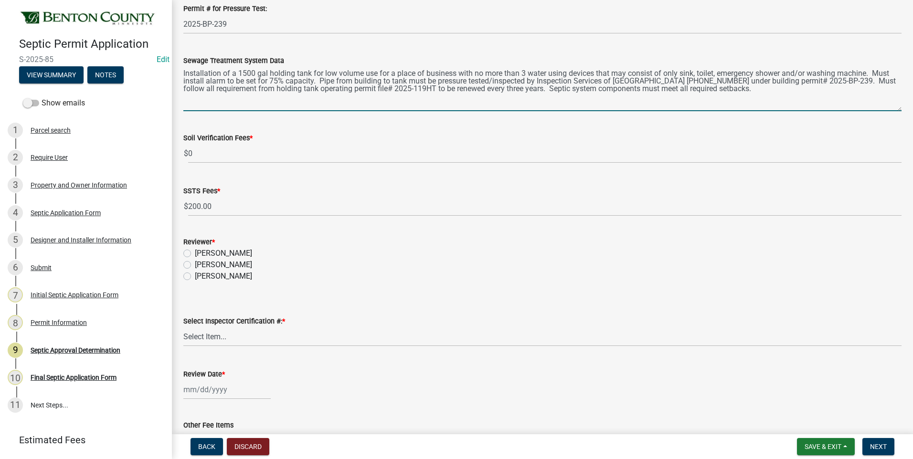
type textarea "Installation of a 1500 gal holding tank for low volume use for a place of busin…"
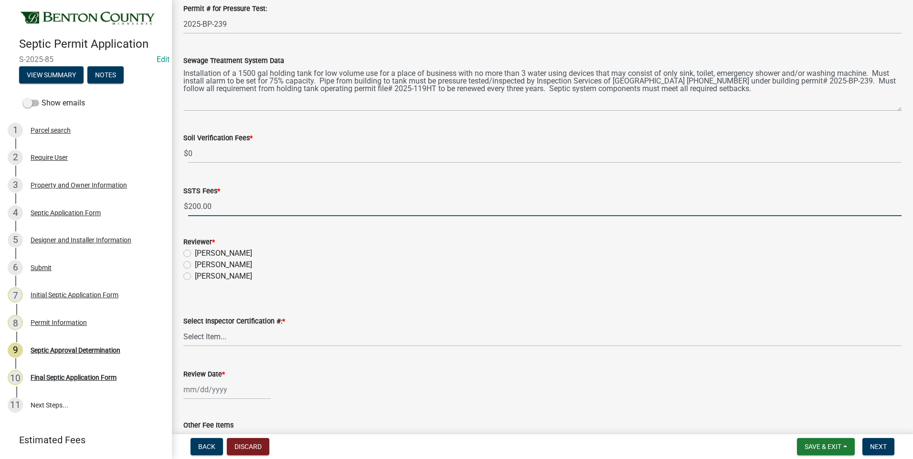
drag, startPoint x: 211, startPoint y: 207, endPoint x: 194, endPoint y: 204, distance: 17.3
click at [190, 205] on input "200.00" at bounding box center [544, 207] width 713 height 20
click at [223, 203] on input "200.00" at bounding box center [544, 207] width 713 height 20
drag, startPoint x: 219, startPoint y: 206, endPoint x: 188, endPoint y: 206, distance: 30.5
click at [188, 206] on input "200.00" at bounding box center [544, 207] width 713 height 20
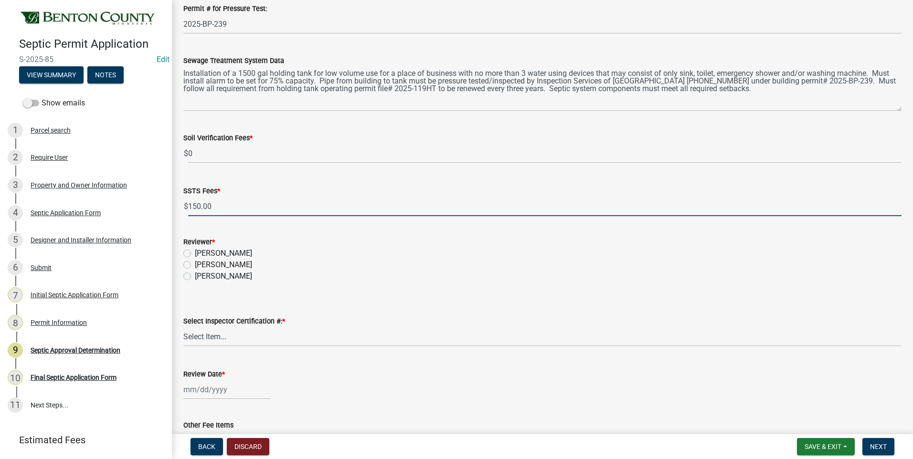
type input "150.00"
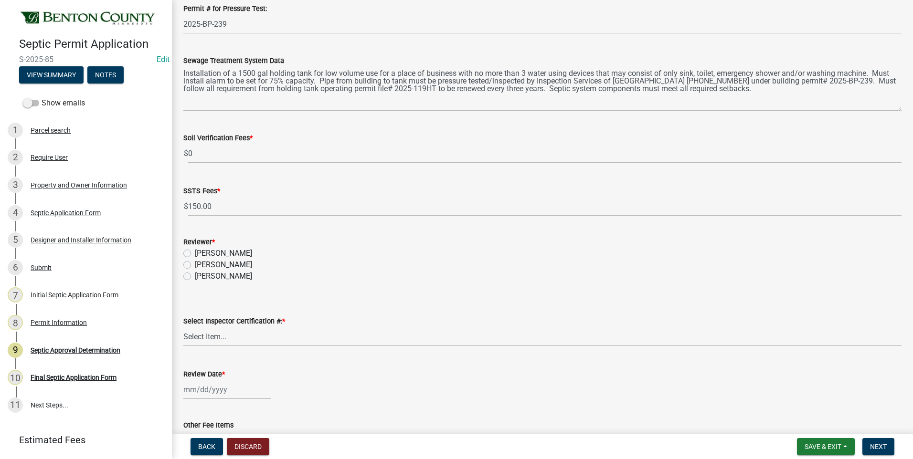
click at [195, 264] on label "[PERSON_NAME]" at bounding box center [223, 264] width 57 height 11
click at [195, 264] on input "[PERSON_NAME]" at bounding box center [198, 262] width 6 height 6
radio input "true"
click at [213, 338] on select "Select Item... C8970 C10350" at bounding box center [542, 337] width 718 height 20
click at [183, 327] on select "Select Item... C8970 C10350" at bounding box center [542, 337] width 718 height 20
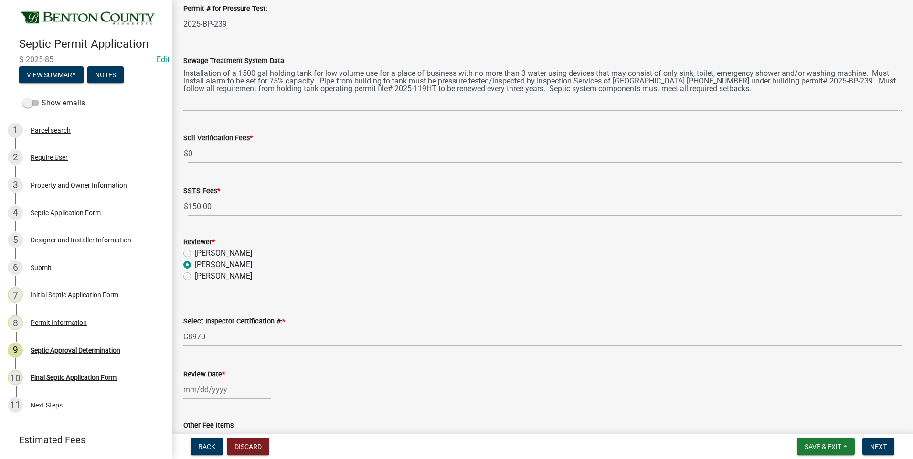
select select "d675f826-2bf1-4ce2-9ebe-43c1842a6c70"
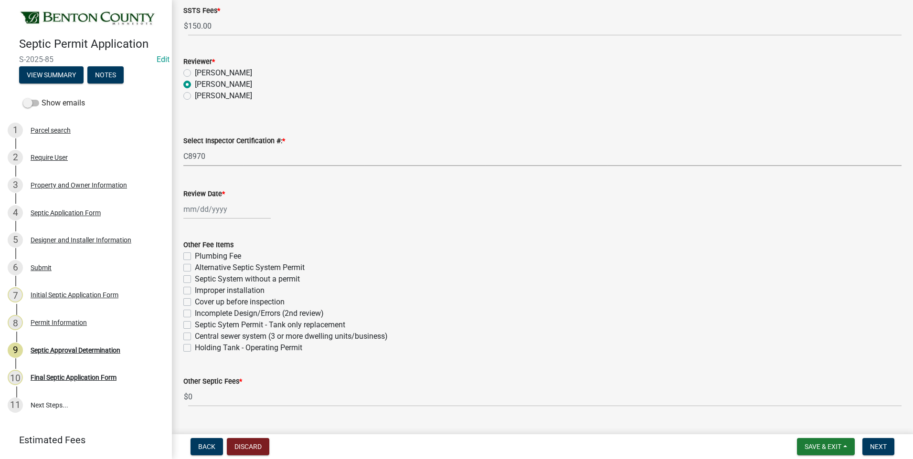
scroll to position [399, 0]
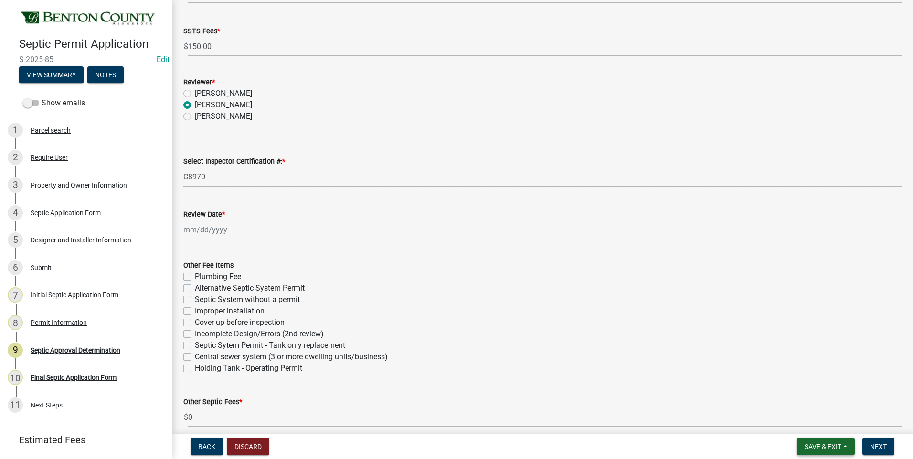
click at [827, 447] on span "Save & Exit" at bounding box center [822, 447] width 37 height 8
click at [801, 398] on button "Save" at bounding box center [816, 399] width 76 height 23
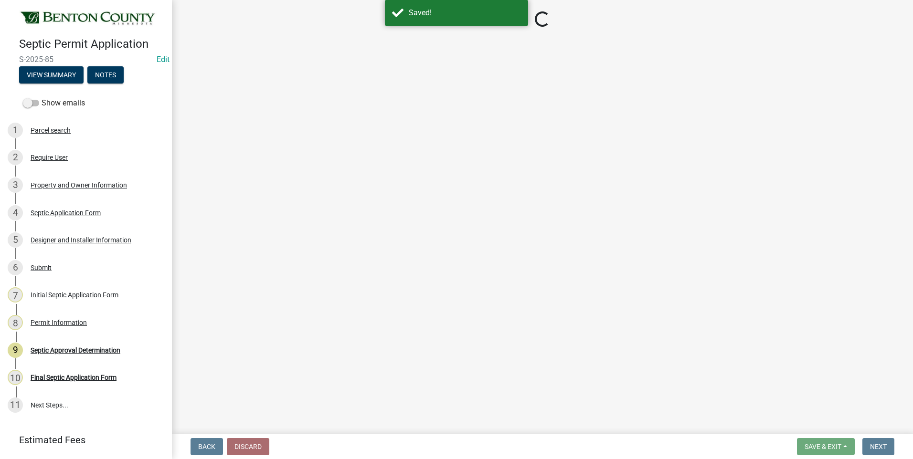
select select "d675f826-2bf1-4ce2-9ebe-43c1842a6c70"
